Goal: Navigation & Orientation: Go to known website

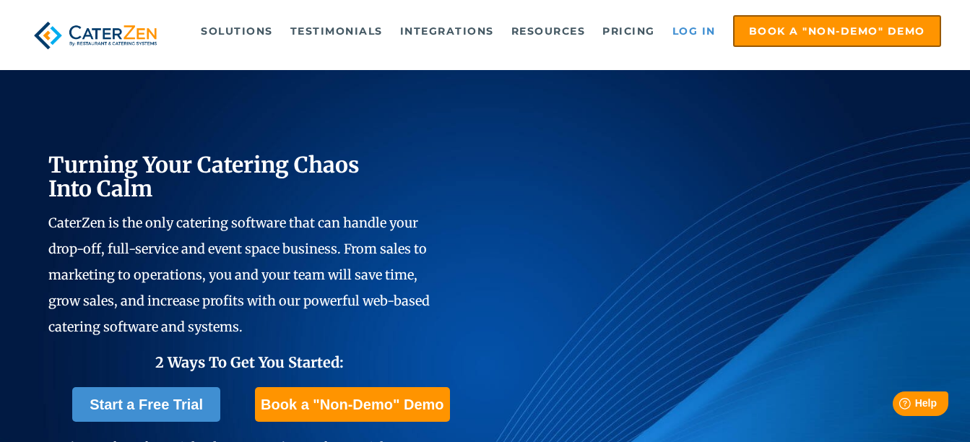
click at [702, 25] on link "Log in" at bounding box center [694, 31] width 58 height 29
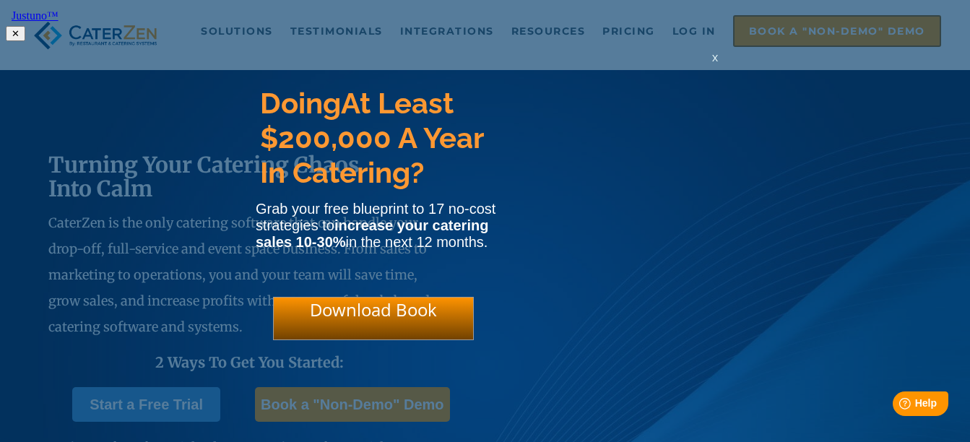
click at [678, 32] on html "Justuno™ ✕ Doing At Least $200,000 A Year In Catering? Grab your free blueprint…" at bounding box center [485, 23] width 970 height 47
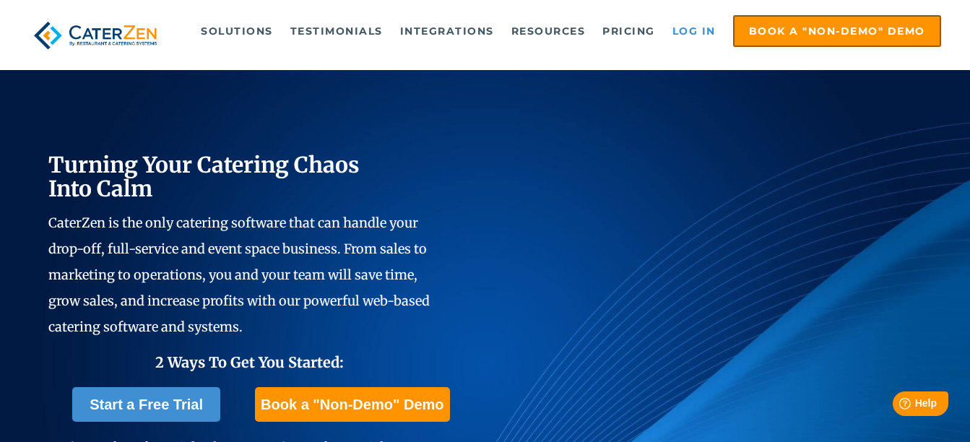
click at [680, 36] on link "Log in" at bounding box center [694, 31] width 58 height 29
click at [706, 23] on link "Log in" at bounding box center [694, 31] width 58 height 29
